Goal: Check status: Check status

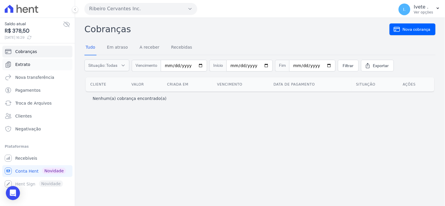
click at [23, 62] on span "Extrato" at bounding box center [22, 65] width 15 height 6
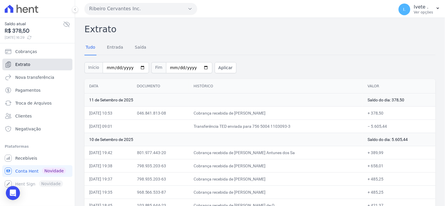
click at [22, 66] on span "Extrato" at bounding box center [22, 65] width 15 height 6
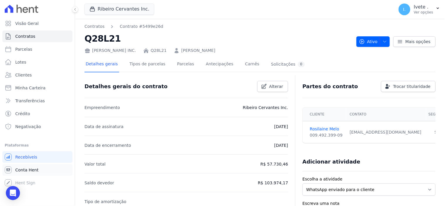
click at [21, 169] on span "Conta Hent" at bounding box center [26, 170] width 23 height 6
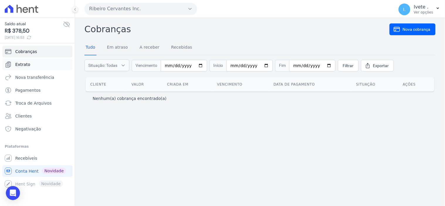
click at [24, 65] on span "Extrato" at bounding box center [22, 65] width 15 height 6
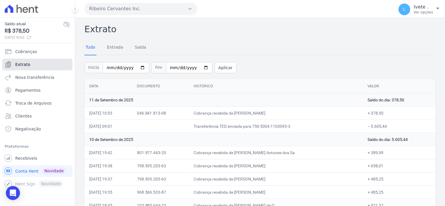
click at [24, 69] on link "Extrato" at bounding box center [37, 65] width 70 height 12
click at [33, 67] on link "Extrato" at bounding box center [37, 65] width 70 height 12
click at [43, 68] on link "Extrato" at bounding box center [37, 65] width 70 height 12
click at [19, 65] on span "Extrato" at bounding box center [22, 65] width 15 height 6
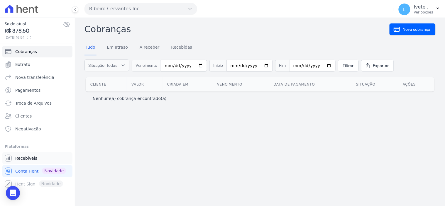
click at [20, 157] on span "Recebíveis" at bounding box center [26, 158] width 22 height 6
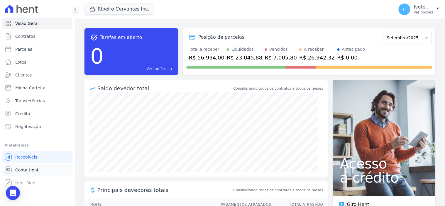
click at [27, 167] on span "Conta Hent" at bounding box center [26, 170] width 23 height 6
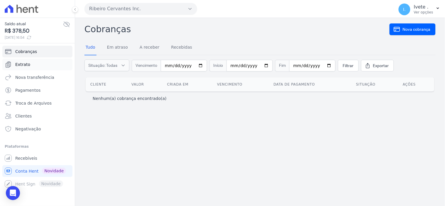
click at [25, 65] on span "Extrato" at bounding box center [22, 65] width 15 height 6
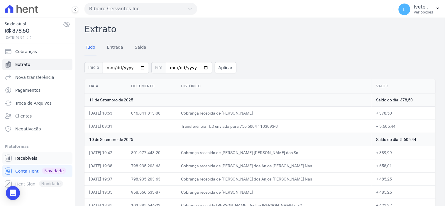
click at [27, 158] on span "Recebíveis" at bounding box center [26, 158] width 22 height 6
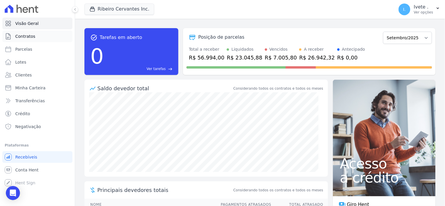
click at [23, 33] on link "Contratos" at bounding box center [37, 36] width 70 height 12
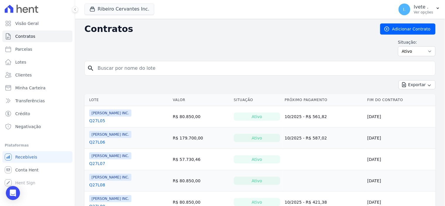
click at [103, 64] on input "search" at bounding box center [263, 68] width 339 height 12
click at [107, 70] on input "search" at bounding box center [263, 68] width 339 height 12
type input "q27l05"
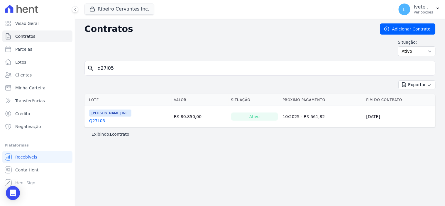
click at [94, 122] on link "Q27L05" at bounding box center [97, 121] width 16 height 6
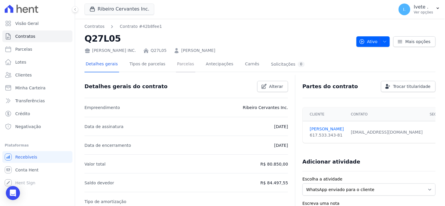
click at [176, 64] on link "Parcelas" at bounding box center [185, 65] width 19 height 16
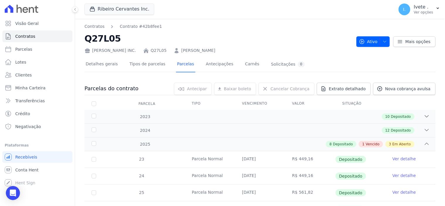
scroll to position [130, 0]
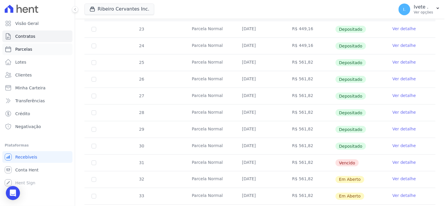
click at [28, 49] on span "Parcelas" at bounding box center [23, 49] width 17 height 6
select select
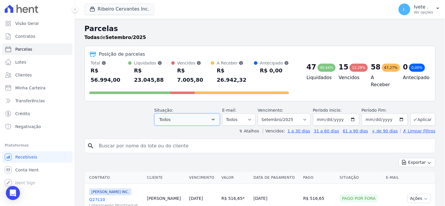
click at [216, 117] on icon "button" at bounding box center [213, 120] width 6 height 6
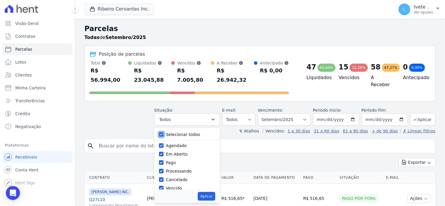
click at [164, 132] on input "Selecionar todos" at bounding box center [161, 134] width 5 height 5
checkbox input "false"
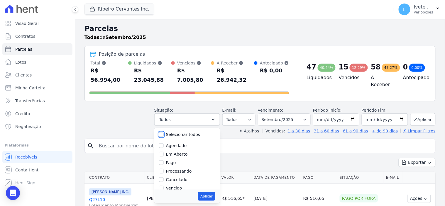
checkbox input "false"
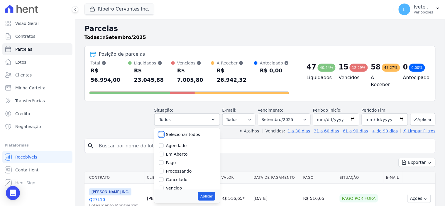
checkbox input "false"
click at [164, 186] on input "Vencido" at bounding box center [161, 188] width 5 height 5
checkbox input "true"
click at [214, 192] on button "Aplicar" at bounding box center [206, 196] width 17 height 9
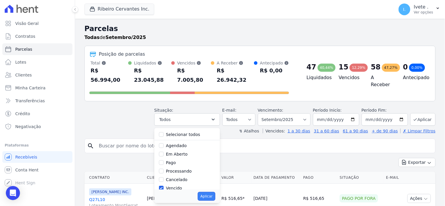
select select "overdue"
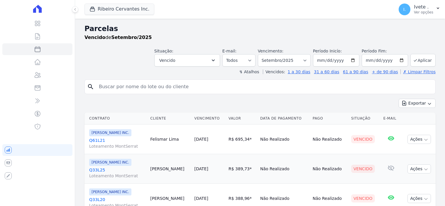
select select
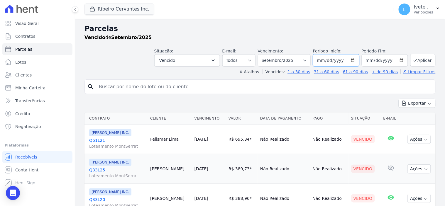
click at [351, 60] on input "[DATE]" at bounding box center [336, 60] width 46 height 12
click at [308, 61] on select "Filtrar por período ──────── Todos os meses Maio/2021 Junho/2021 Julho/2021 Ago…" at bounding box center [284, 60] width 53 height 12
select select "all"
click at [262, 54] on select "Filtrar por período ──────── Todos os meses Maio/2021 Junho/2021 Julho/2021 Ago…" at bounding box center [284, 60] width 53 height 12
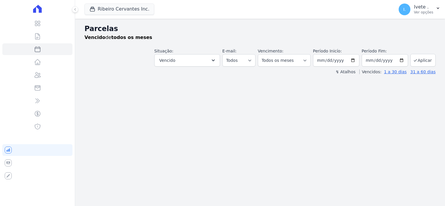
select select
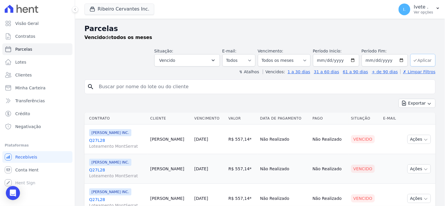
click at [424, 64] on button "Aplicar" at bounding box center [422, 60] width 25 height 13
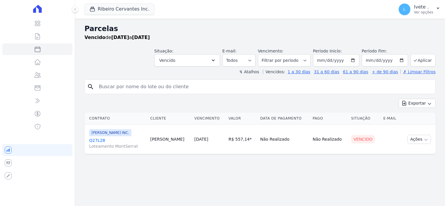
select select
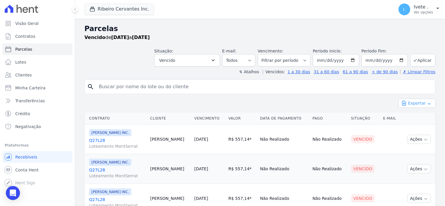
click at [420, 104] on button "Exportar" at bounding box center [416, 103] width 37 height 9
click at [417, 116] on span "Exportar PDF" at bounding box center [416, 117] width 31 height 6
click at [25, 169] on span "Conta Hent" at bounding box center [26, 170] width 23 height 6
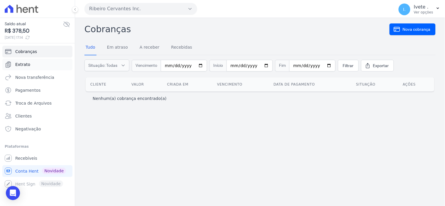
click at [21, 65] on span "Extrato" at bounding box center [22, 65] width 15 height 6
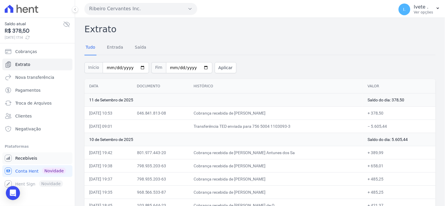
click at [26, 159] on span "Recebíveis" at bounding box center [26, 158] width 22 height 6
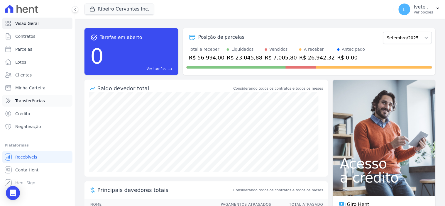
click at [35, 101] on span "Transferências" at bounding box center [30, 101] width 30 height 6
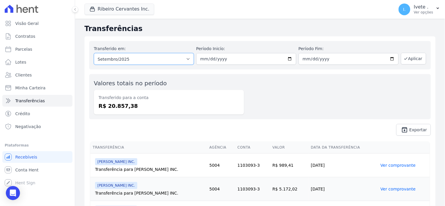
click at [186, 57] on select "Todos os meses Junho/2021 Julho/2021 Agosto/2021 Setembro/2021 Outubro/2021 Nov…" at bounding box center [144, 59] width 100 height 12
select select "08/2025"
click at [94, 53] on select "Todos os meses Junho/2021 Julho/2021 Agosto/2021 Setembro/2021 Outubro/2021 Nov…" at bounding box center [144, 59] width 100 height 12
click at [417, 61] on button "Aplicar" at bounding box center [413, 59] width 25 height 12
click at [26, 37] on span "Contratos" at bounding box center [25, 36] width 20 height 6
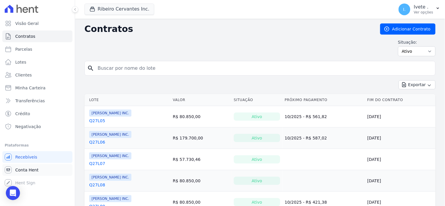
click at [20, 168] on span "Conta Hent" at bounding box center [26, 170] width 23 height 6
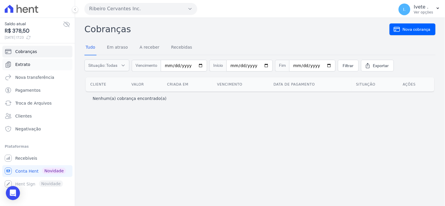
click at [19, 64] on span "Extrato" at bounding box center [22, 65] width 15 height 6
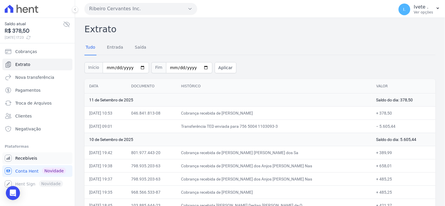
click at [31, 159] on span "Recebíveis" at bounding box center [26, 158] width 22 height 6
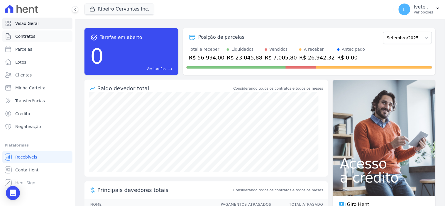
click at [28, 37] on span "Contratos" at bounding box center [25, 36] width 20 height 6
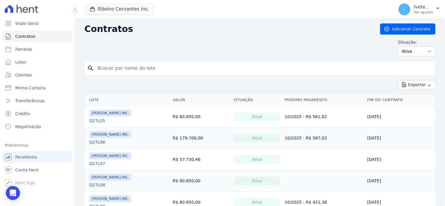
click at [101, 70] on input "search" at bounding box center [263, 68] width 339 height 12
type input "q27l19"
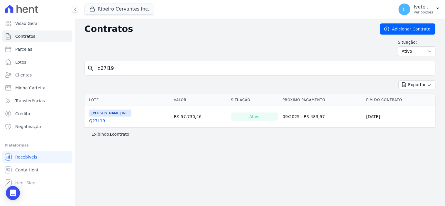
click at [95, 121] on link "Q27L19" at bounding box center [97, 121] width 16 height 6
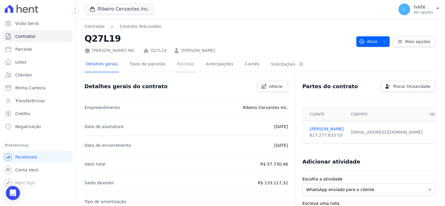
click at [177, 62] on link "Parcelas" at bounding box center [185, 65] width 19 height 16
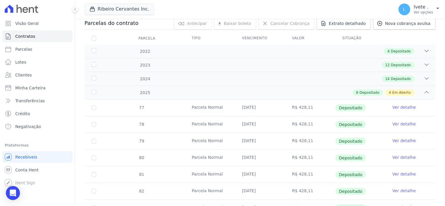
scroll to position [65, 0]
click at [425, 79] on div "2024 14 Depositado" at bounding box center [259, 79] width 351 height 14
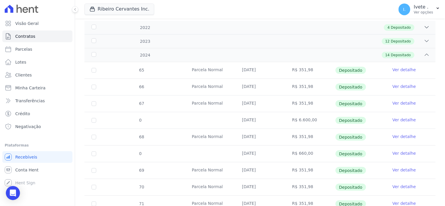
scroll to position [130, 0]
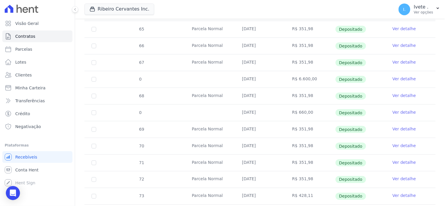
click at [405, 109] on td "Ver detalhe" at bounding box center [410, 113] width 50 height 16
click at [404, 110] on link "Ver detalhe" at bounding box center [403, 112] width 23 height 6
